Goal: Check status: Check status

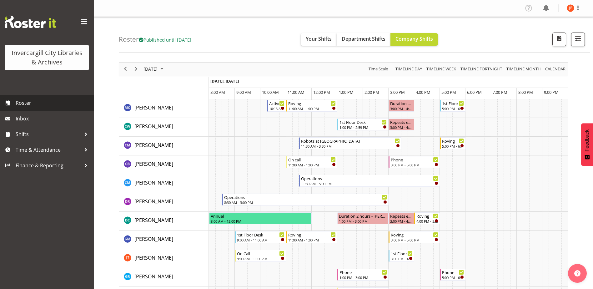
click at [34, 102] on span "Roster" at bounding box center [53, 102] width 75 height 9
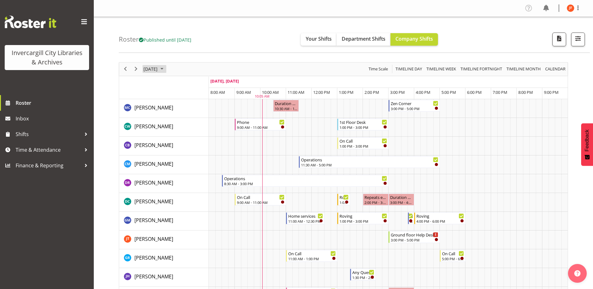
click at [158, 69] on span "October 9, 2025" at bounding box center [150, 69] width 15 height 8
